Goal: Task Accomplishment & Management: Manage account settings

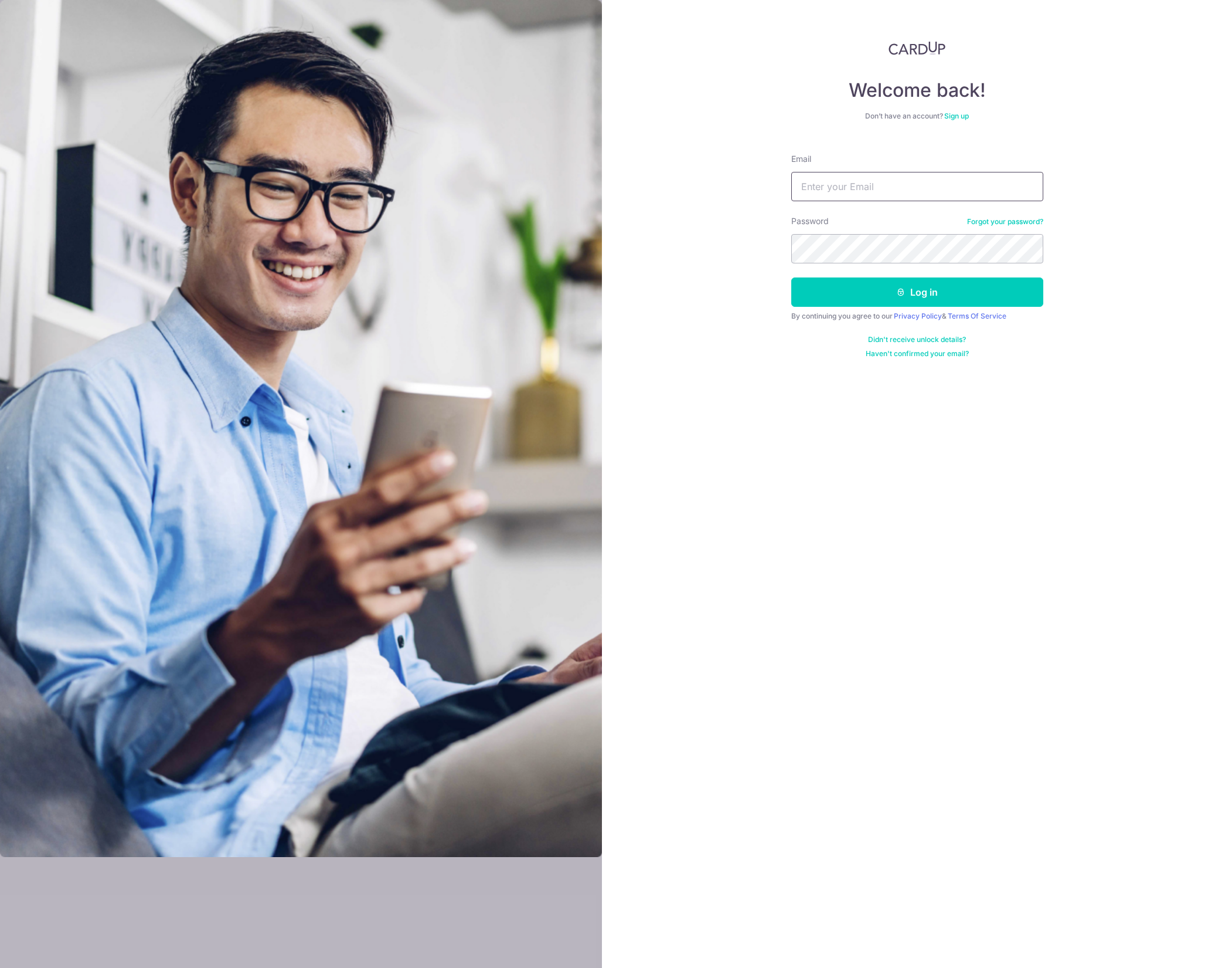
click at [886, 179] on input "Email" at bounding box center [917, 186] width 252 height 29
type input "[EMAIL_ADDRESS][DOMAIN_NAME]"
click at [912, 286] on button "Log in" at bounding box center [917, 292] width 252 height 29
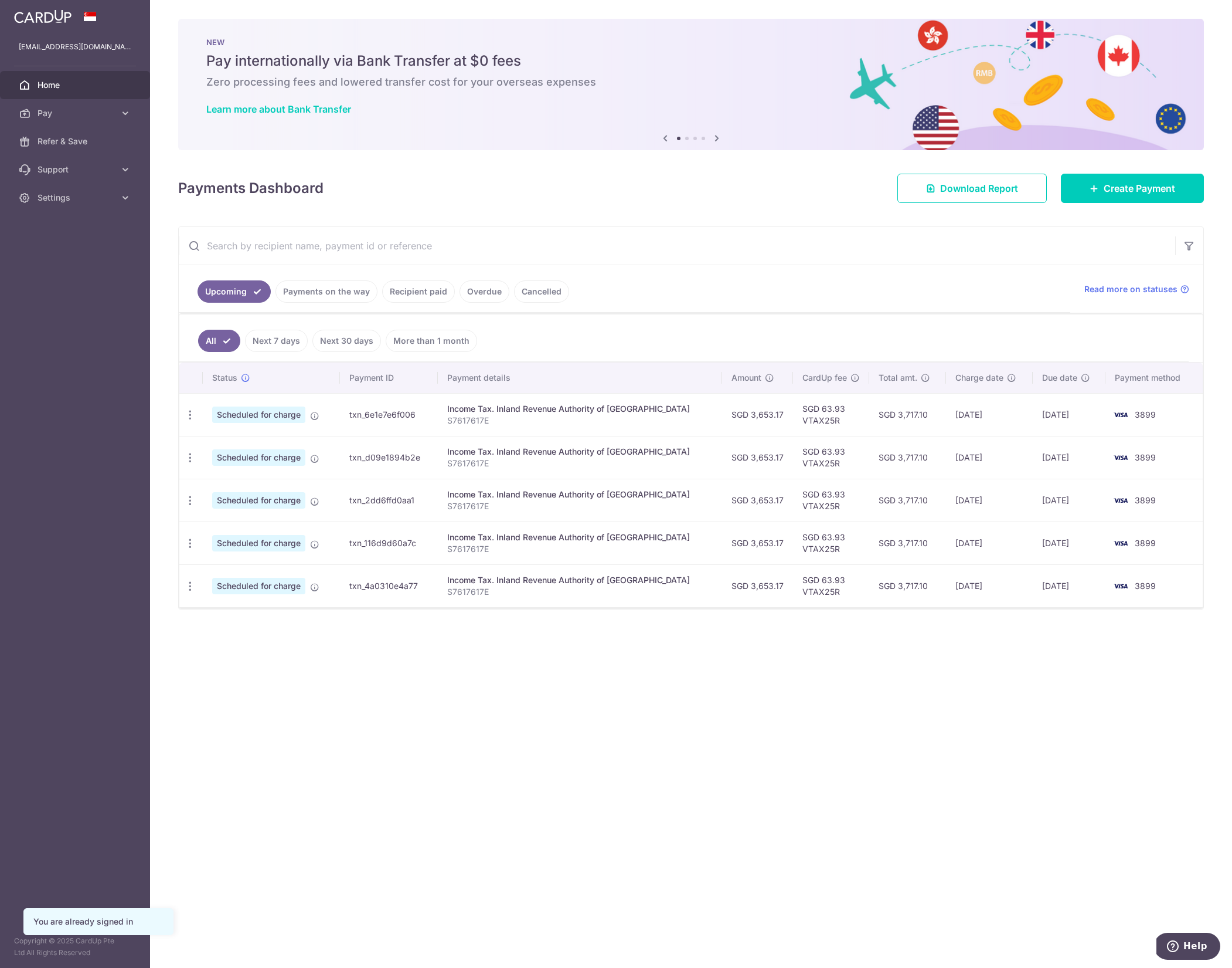
click at [45, 218] on aside "psyfy@msn.com Home Pay Payments Recipients Cards Refer & Save Support FAQ Conta…" at bounding box center [75, 484] width 150 height 968
click at [58, 200] on span "Settings" at bounding box center [76, 197] width 77 height 11
click at [70, 220] on link "Account" at bounding box center [75, 226] width 150 height 28
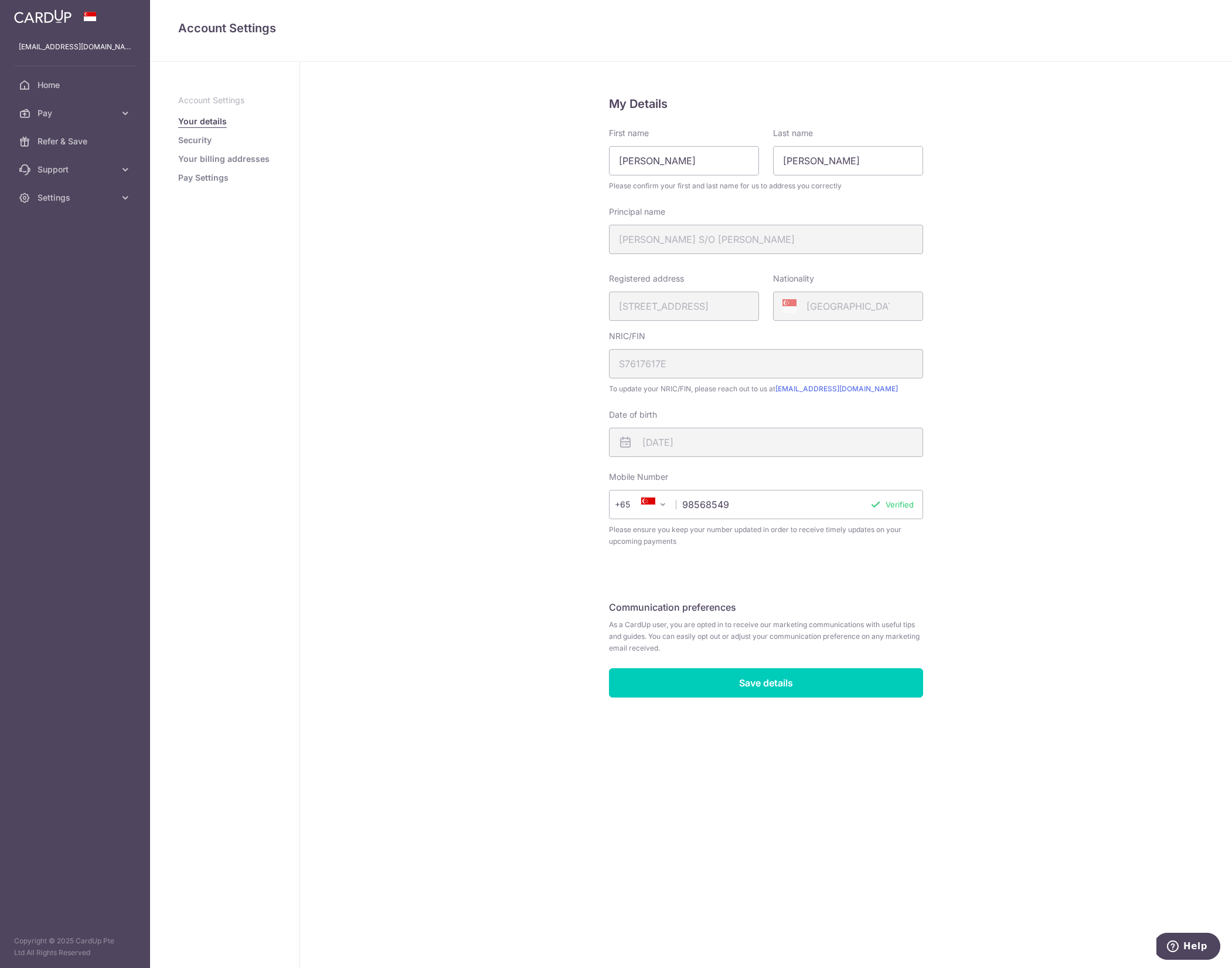
click at [212, 100] on p "Account Settings" at bounding box center [225, 99] width 93 height 11
click at [197, 139] on link "Security" at bounding box center [195, 140] width 33 height 11
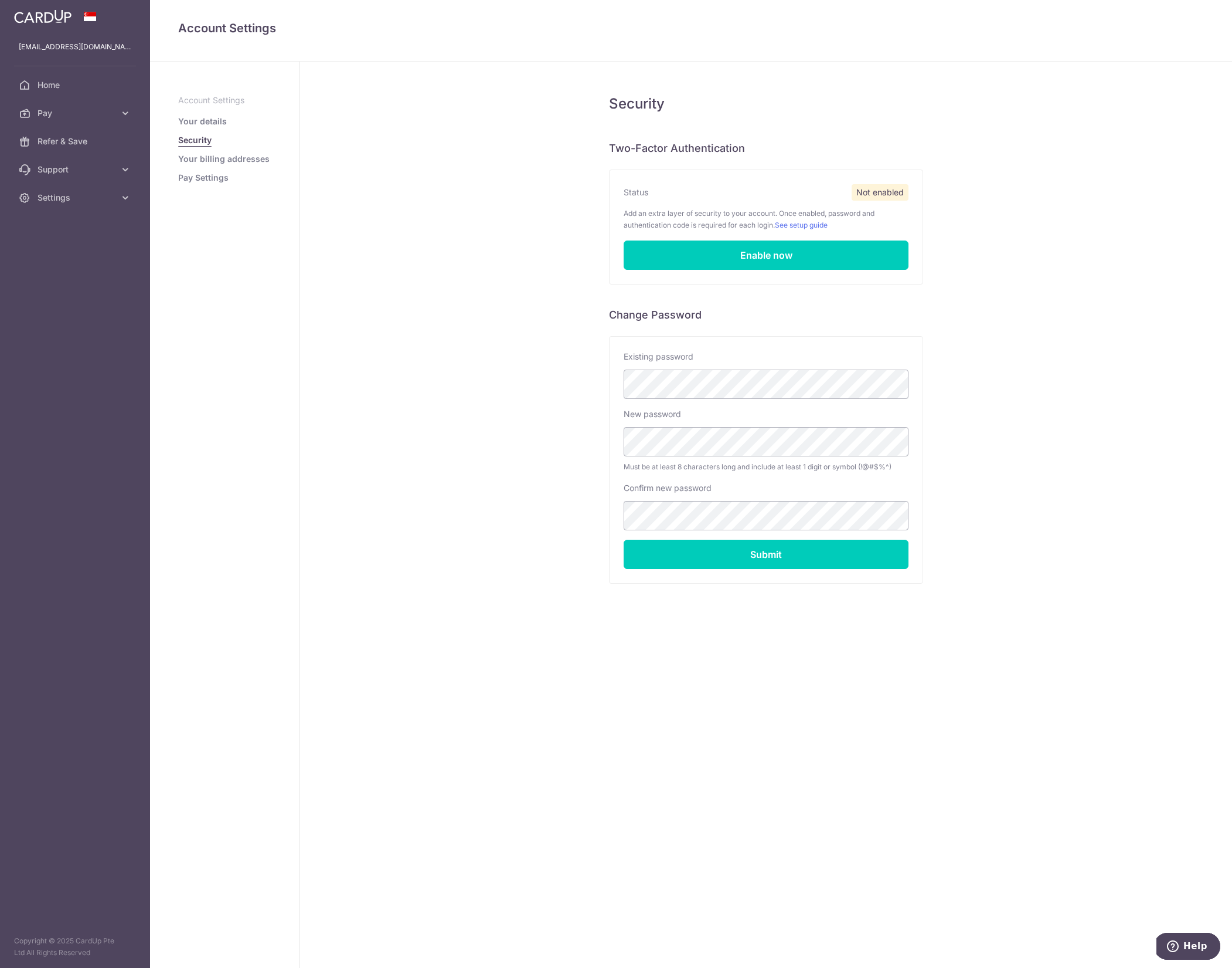
click at [221, 160] on link "Your billing addresses" at bounding box center [224, 158] width 91 height 11
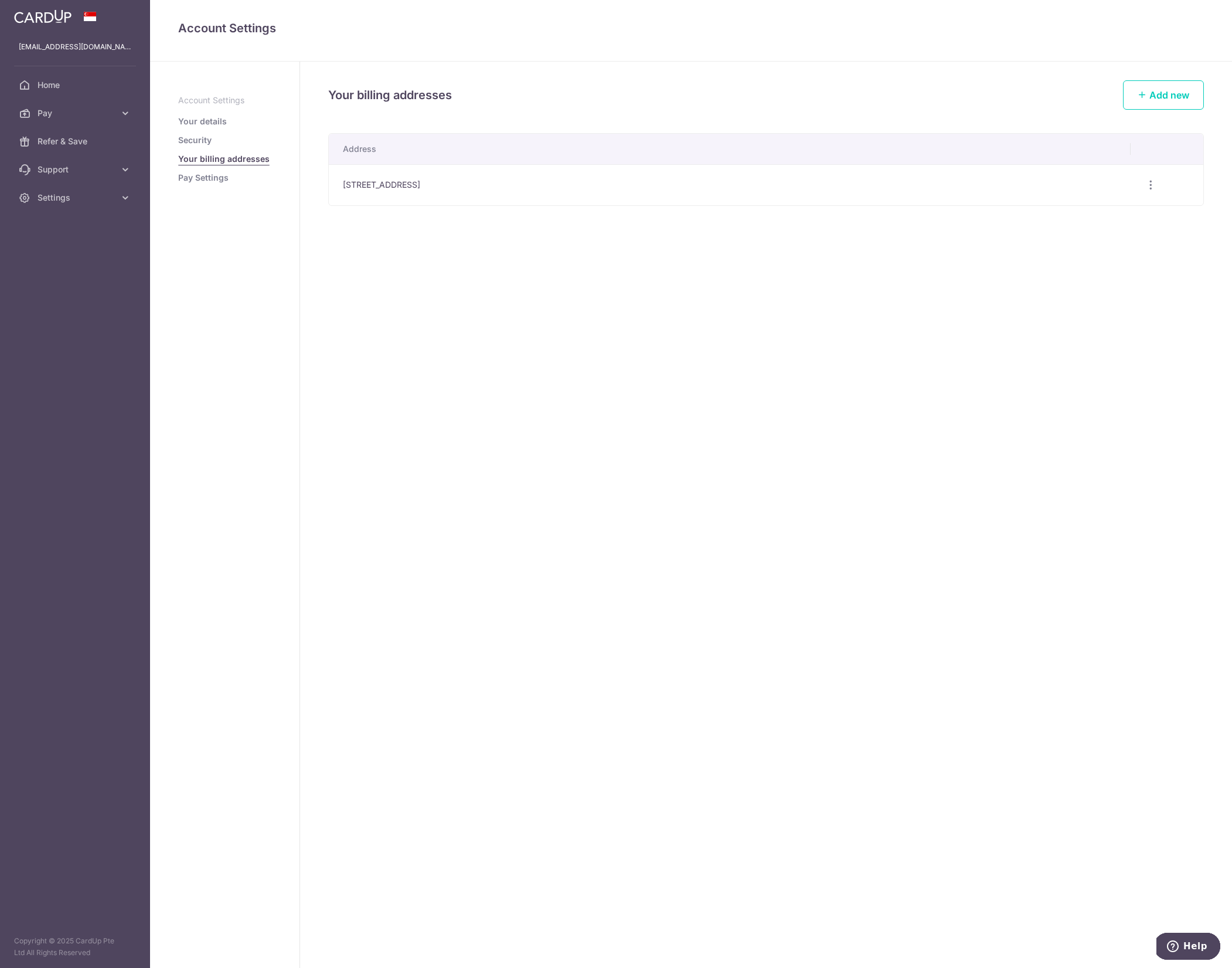
click at [205, 176] on link "Pay Settings" at bounding box center [203, 177] width 50 height 11
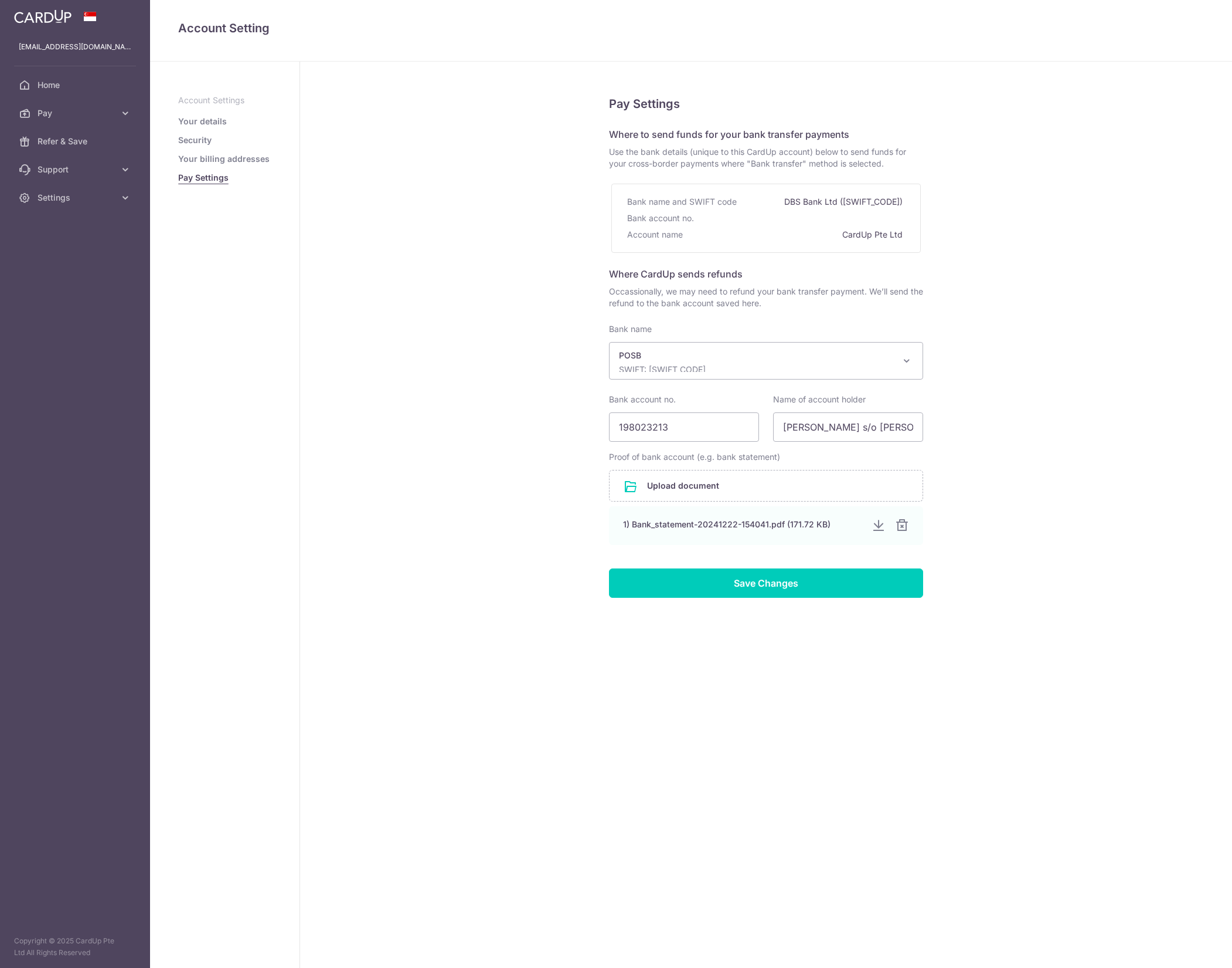
select select "19"
click at [32, 76] on link "Home" at bounding box center [75, 85] width 150 height 28
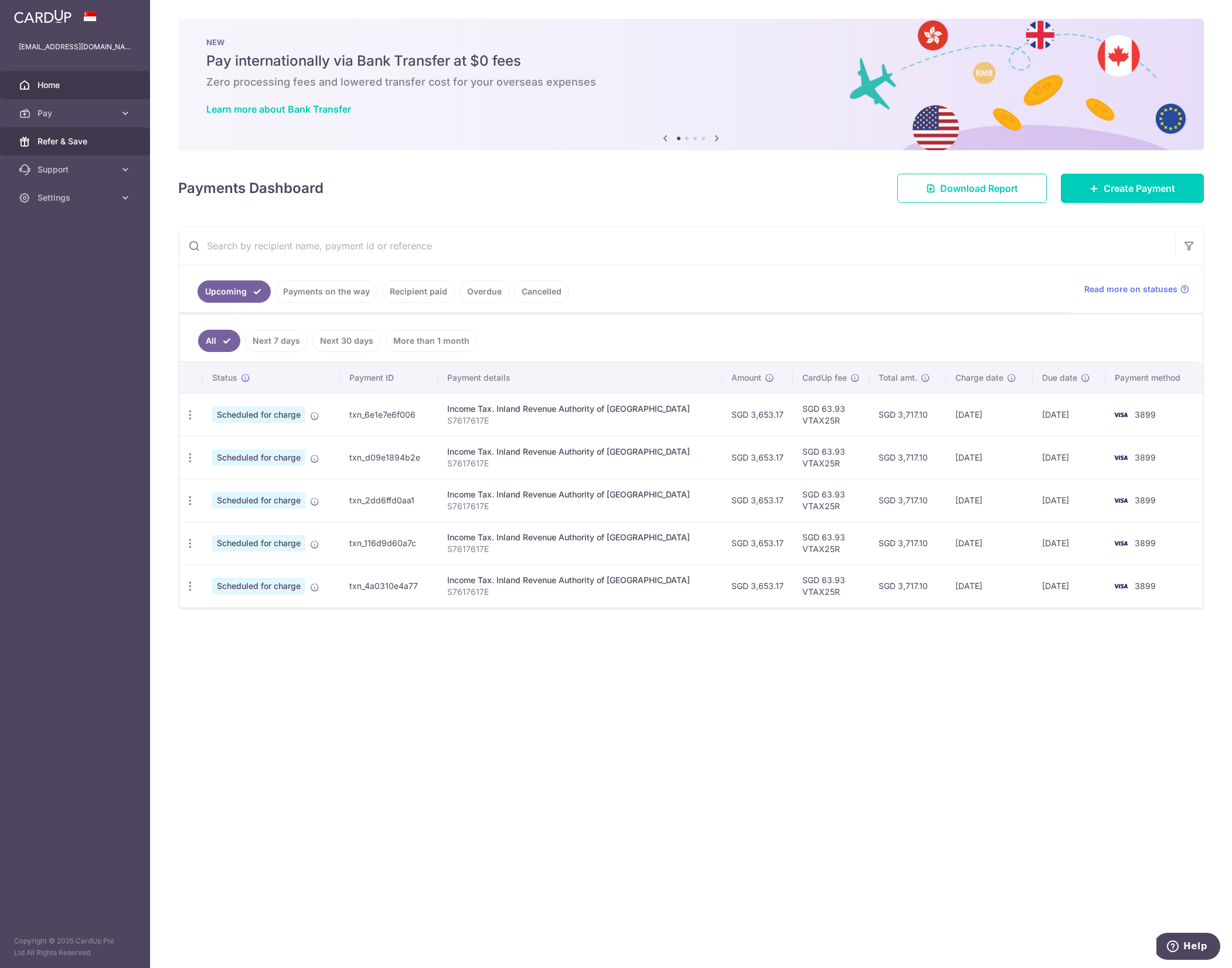
click at [76, 134] on link "Refer & Save" at bounding box center [75, 141] width 150 height 28
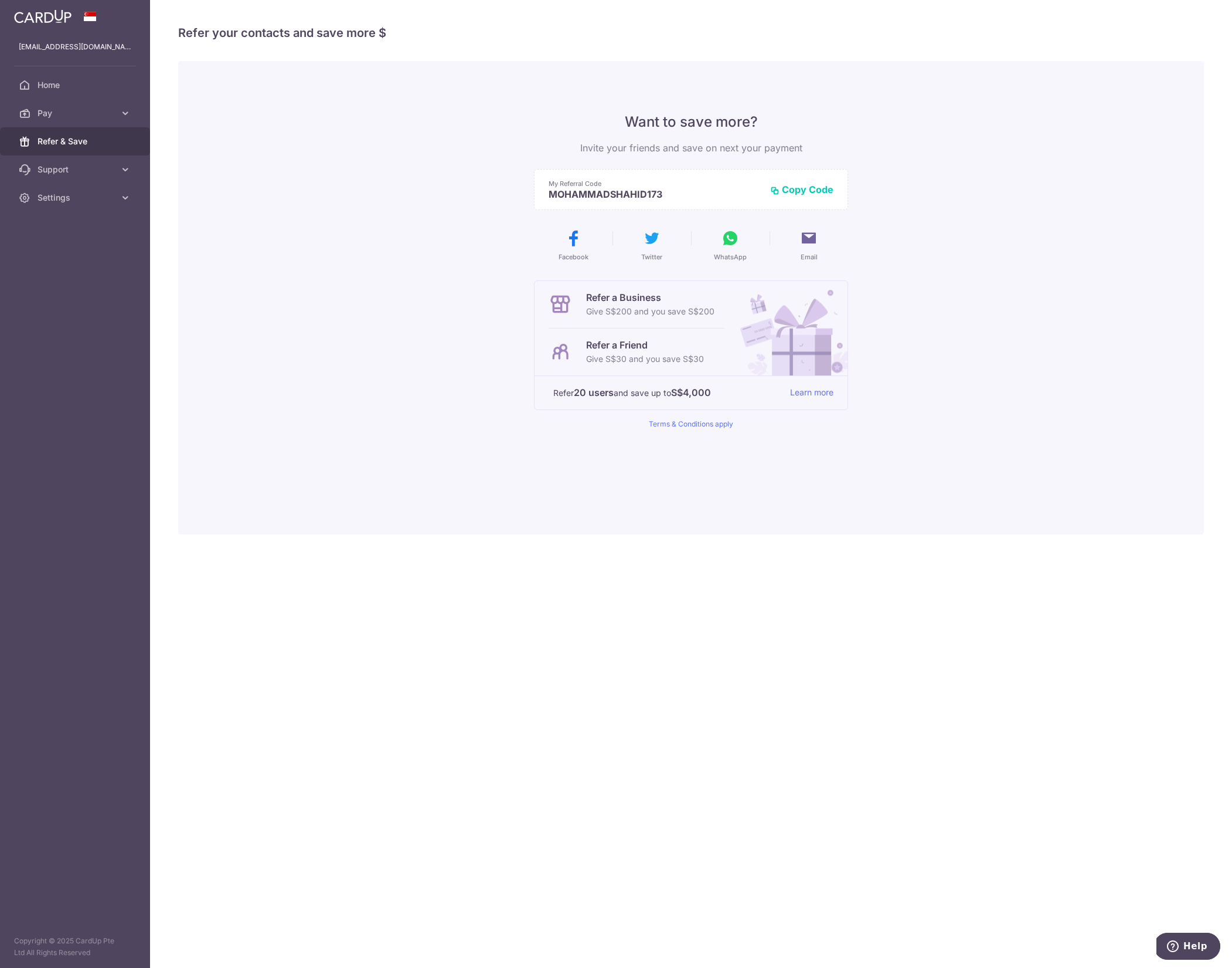
click at [815, 189] on button "Copy Code" at bounding box center [802, 189] width 63 height 11
click at [54, 84] on span "Home" at bounding box center [76, 84] width 77 height 11
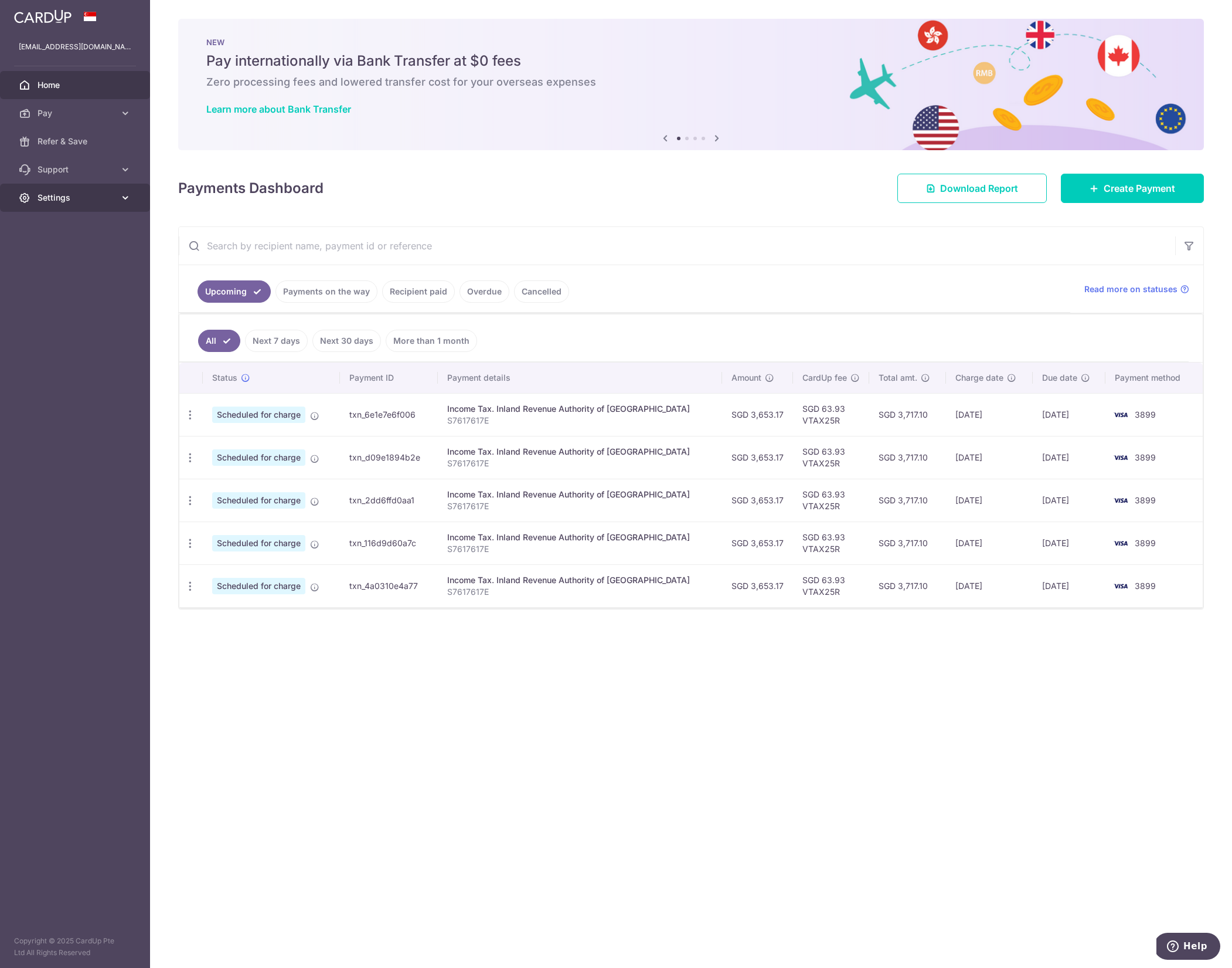
click at [68, 198] on span "Settings" at bounding box center [76, 197] width 77 height 11
click at [61, 244] on link "Logout" at bounding box center [75, 254] width 150 height 28
